Goal: Transaction & Acquisition: Purchase product/service

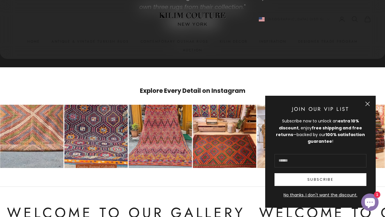
scroll to position [2845, 0]
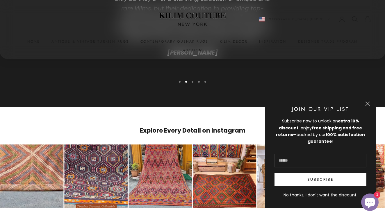
click at [369, 104] on button "Close" at bounding box center [367, 104] width 5 height 5
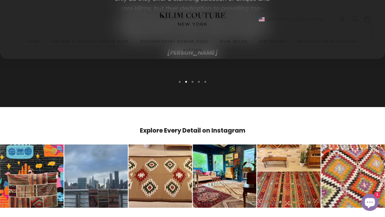
click at [346, 161] on div "Go to Instagram post" at bounding box center [353, 177] width 64 height 64
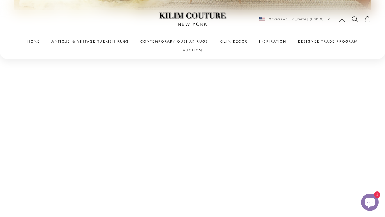
scroll to position [2046, 0]
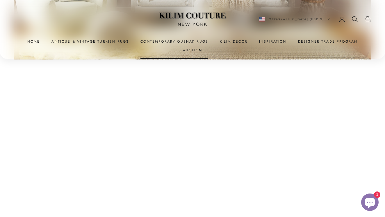
click at [148, 39] on link "Contemporary Oushak Rugs" at bounding box center [174, 42] width 68 height 6
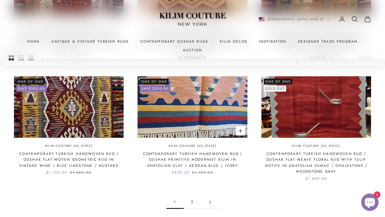
scroll to position [507, 0]
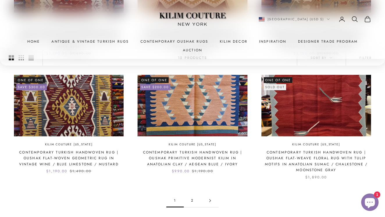
click at [191, 194] on link "2" at bounding box center [192, 200] width 17 height 13
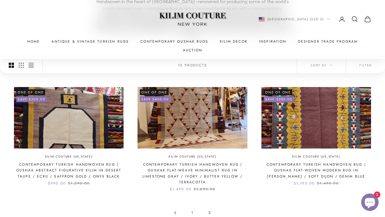
scroll to position [123, 0]
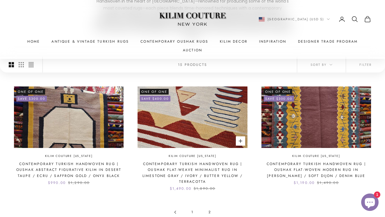
click at [196, 105] on img at bounding box center [191, 118] width 109 height 62
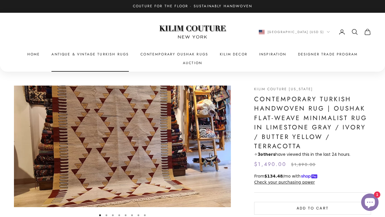
click at [85, 52] on link "Antique & Vintage Turkish Rugs" at bounding box center [89, 54] width 77 height 6
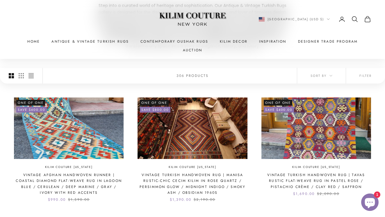
scroll to position [111, 0]
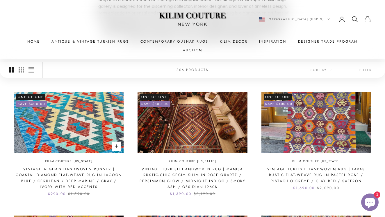
click at [69, 124] on img at bounding box center [68, 123] width 109 height 62
